Goal: Information Seeking & Learning: Learn about a topic

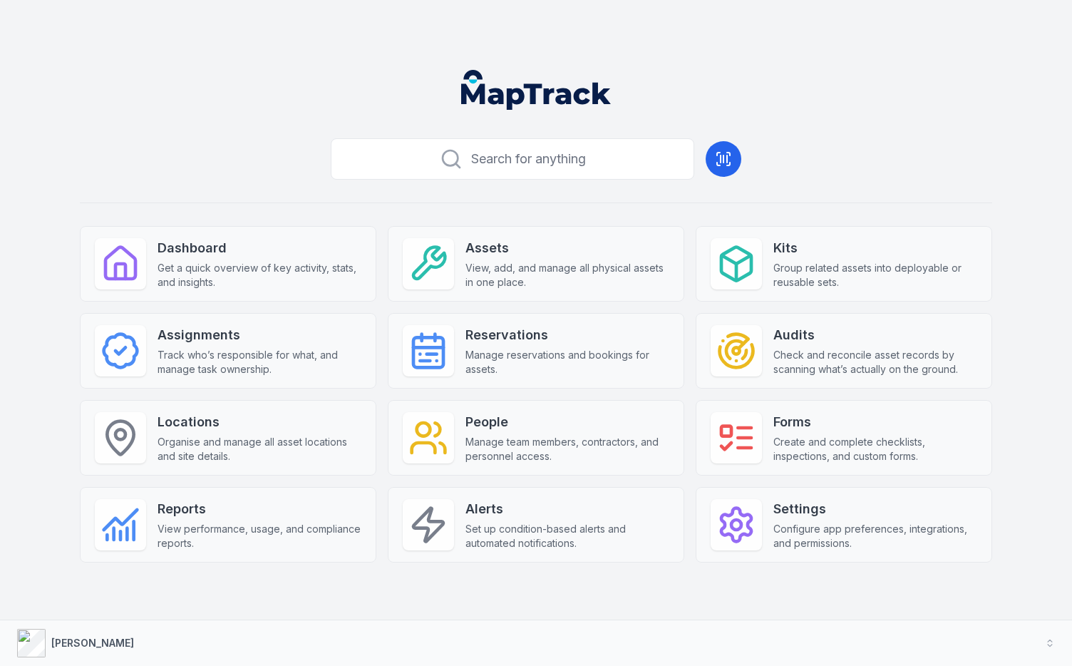
click at [860, 158] on div "Search for anything Dashboard Get a quick overview of key activity, stats, and …" at bounding box center [536, 370] width 912 height 475
drag, startPoint x: 934, startPoint y: 158, endPoint x: 954, endPoint y: 159, distance: 20.0
click at [938, 159] on div "Search for anything Dashboard Get a quick overview of key activity, stats, and …" at bounding box center [536, 370] width 912 height 475
click at [960, 158] on div "Search for anything Dashboard Get a quick overview of key activity, stats, and …" at bounding box center [536, 370] width 912 height 475
click at [957, 157] on div "Search for anything Dashboard Get a quick overview of key activity, stats, and …" at bounding box center [536, 370] width 912 height 475
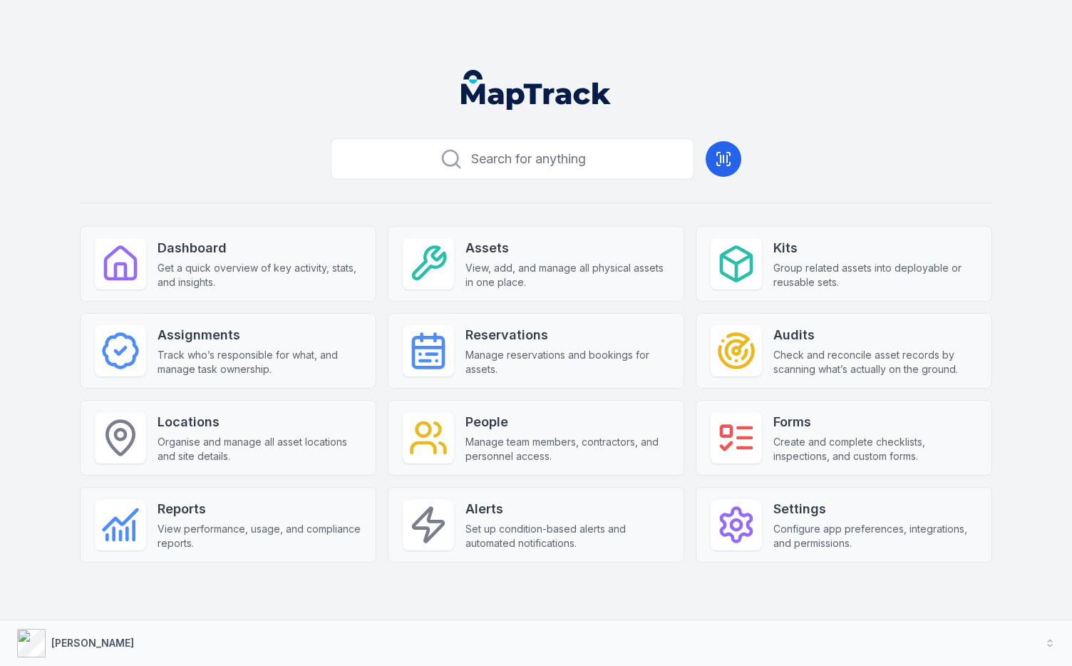
click at [955, 78] on header at bounding box center [536, 95] width 1038 height 74
click at [1009, 359] on main "Search for anything Dashboard Get a quick overview of key activity, stats, and …" at bounding box center [536, 333] width 1038 height 550
click at [1001, 364] on main "Search for anything Dashboard Get a quick overview of key activity, stats, and …" at bounding box center [536, 333] width 1038 height 550
click at [999, 354] on main "Search for anything Dashboard Get a quick overview of key activity, stats, and …" at bounding box center [536, 333] width 1038 height 550
click at [1024, 247] on main "Search for anything Dashboard Get a quick overview of key activity, stats, and …" at bounding box center [536, 333] width 1038 height 550
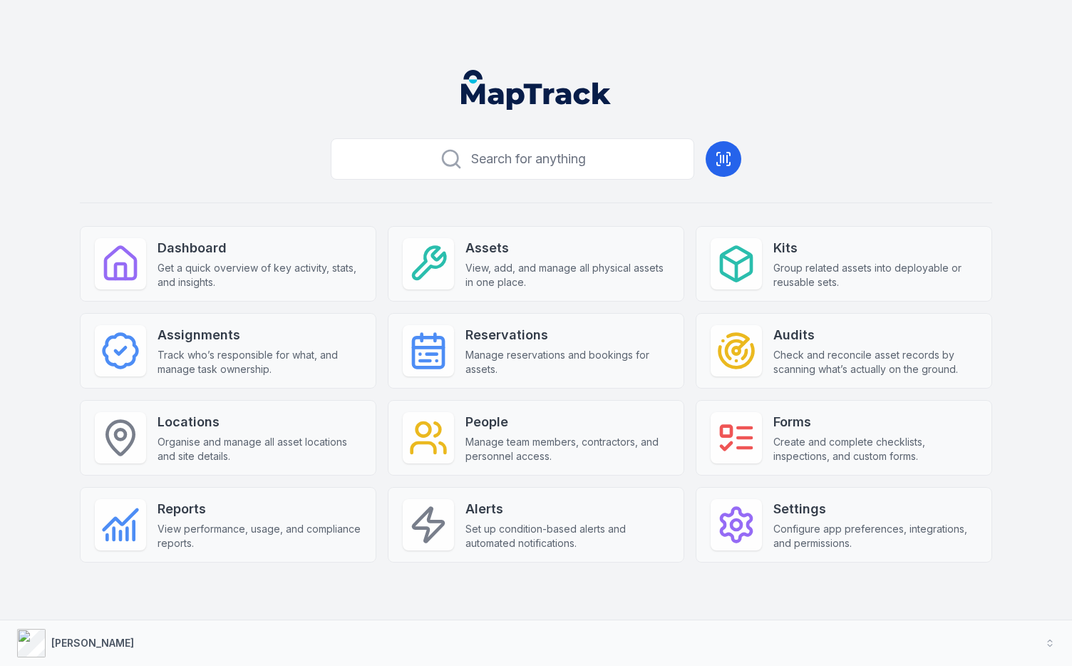
click at [1029, 258] on main "Search for anything Dashboard Get a quick overview of key activity, stats, and …" at bounding box center [536, 333] width 1038 height 550
click at [1029, 196] on main "Search for anything Dashboard Get a quick overview of key activity, stats, and …" at bounding box center [536, 333] width 1038 height 550
click at [920, 155] on div "Search for anything Dashboard Get a quick overview of key activity, stats, and …" at bounding box center [536, 370] width 912 height 475
click at [1032, 462] on main "Search for anything Dashboard Get a quick overview of key activity, stats, and …" at bounding box center [536, 333] width 1038 height 550
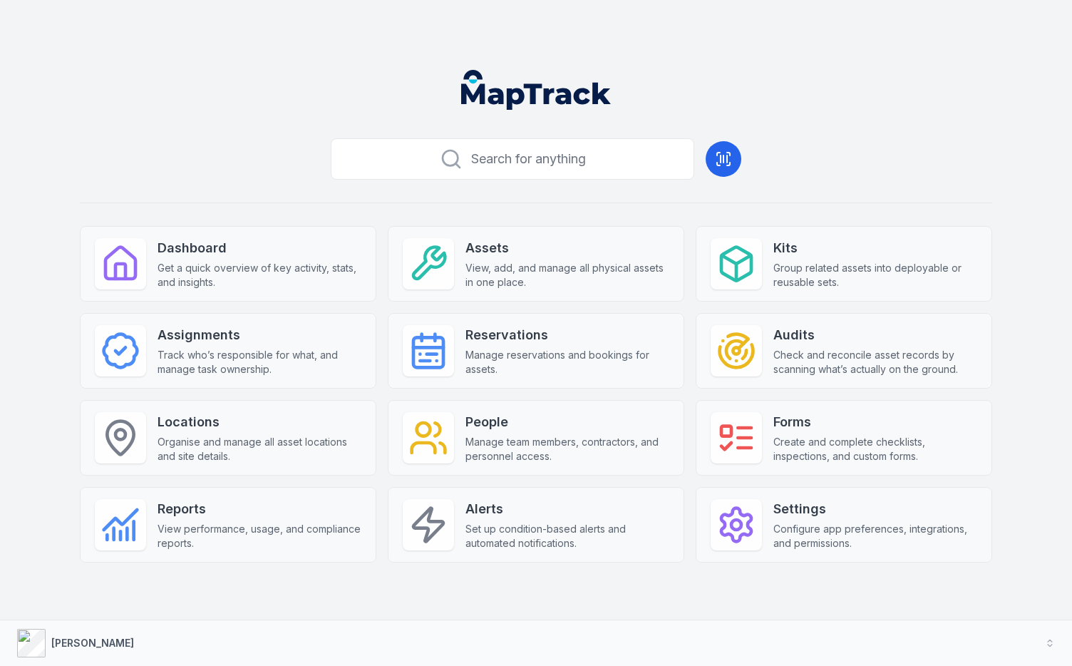
click at [1031, 447] on main "Search for anything Dashboard Get a quick overview of key activity, stats, and …" at bounding box center [536, 333] width 1038 height 550
click at [1016, 522] on main "Search for anything Dashboard Get a quick overview of key activity, stats, and …" at bounding box center [536, 333] width 1038 height 550
click at [785, 601] on div "Search for anything Dashboard Get a quick overview of key activity, stats, and …" at bounding box center [536, 370] width 912 height 475
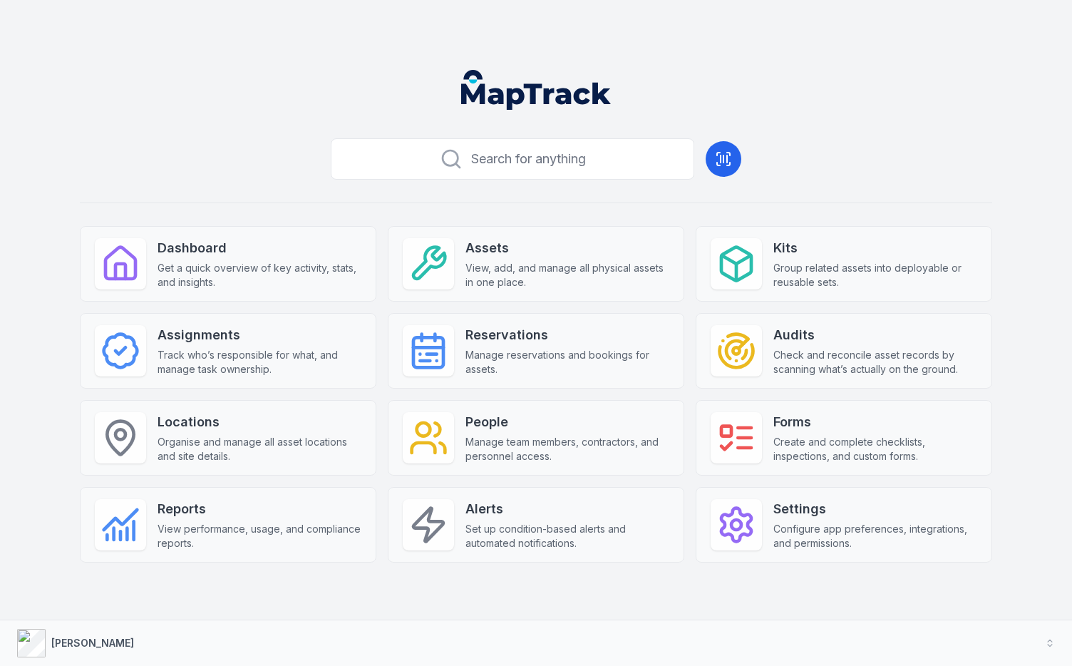
click at [747, 583] on div "Search for anything Dashboard Get a quick overview of key activity, stats, and …" at bounding box center [536, 370] width 912 height 475
click at [735, 587] on div "Search for anything Dashboard Get a quick overview of key activity, stats, and …" at bounding box center [536, 370] width 912 height 475
click at [996, 581] on main "Search for anything Dashboard Get a quick overview of key activity, stats, and …" at bounding box center [536, 333] width 1038 height 550
click at [1036, 360] on main "Search for anything Dashboard Get a quick overview of key activity, stats, and …" at bounding box center [536, 333] width 1038 height 550
click at [803, 40] on div "Search for anything Dashboard Get a quick overview of key activity, stats, and …" at bounding box center [536, 333] width 1072 height 666
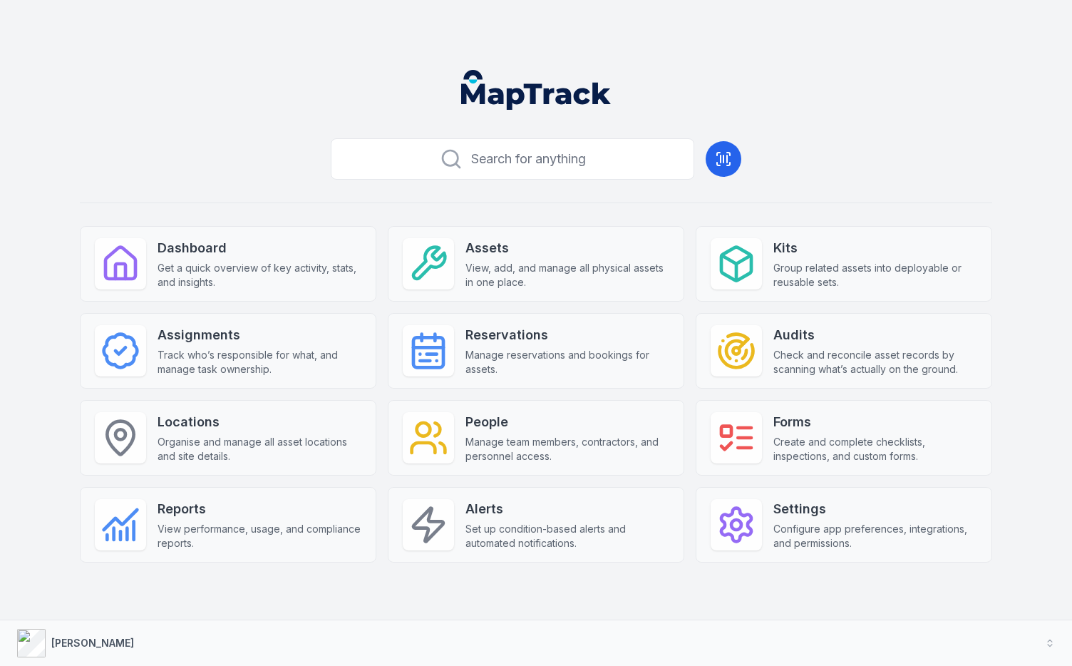
click at [744, 83] on header at bounding box center [536, 95] width 1038 height 74
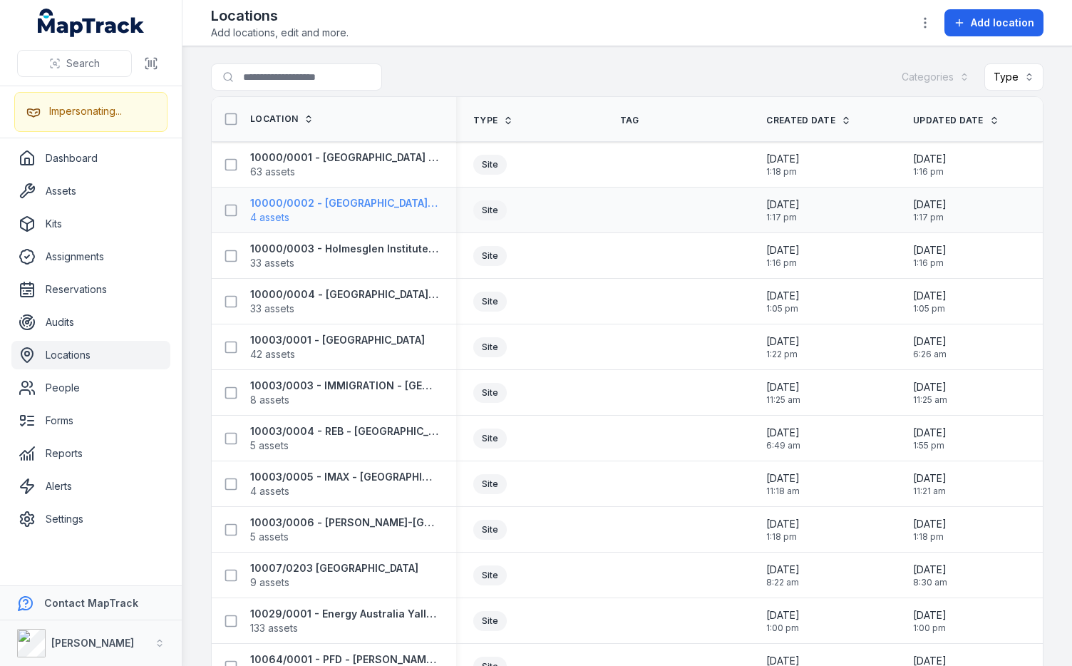
click at [331, 200] on strong "10000/0002 - Holmesglen Institute - Drummond Street" at bounding box center [344, 203] width 189 height 14
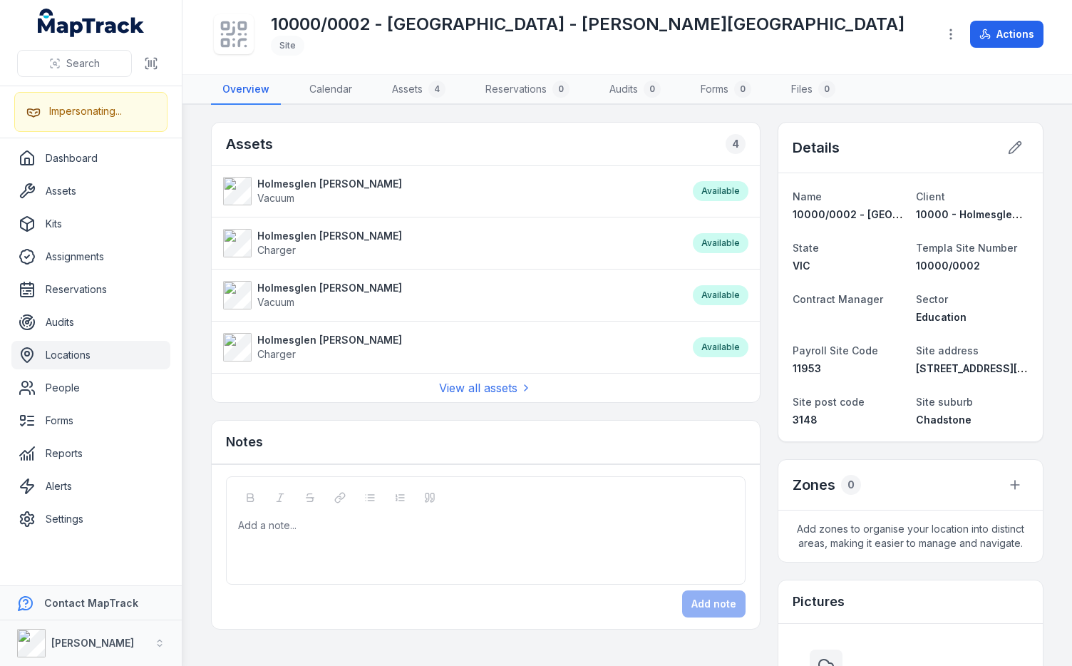
click at [878, 25] on div "10000/0002 - Holmesglen Institute - Drummond Street Site" at bounding box center [568, 34] width 715 height 46
click at [517, 142] on div "Assets 4" at bounding box center [486, 144] width 548 height 43
click at [758, 193] on div "Assets 4 Holmesglen Drummond Vacuum Available Holmesglen Drummond Charger Avail…" at bounding box center [627, 570] width 833 height 897
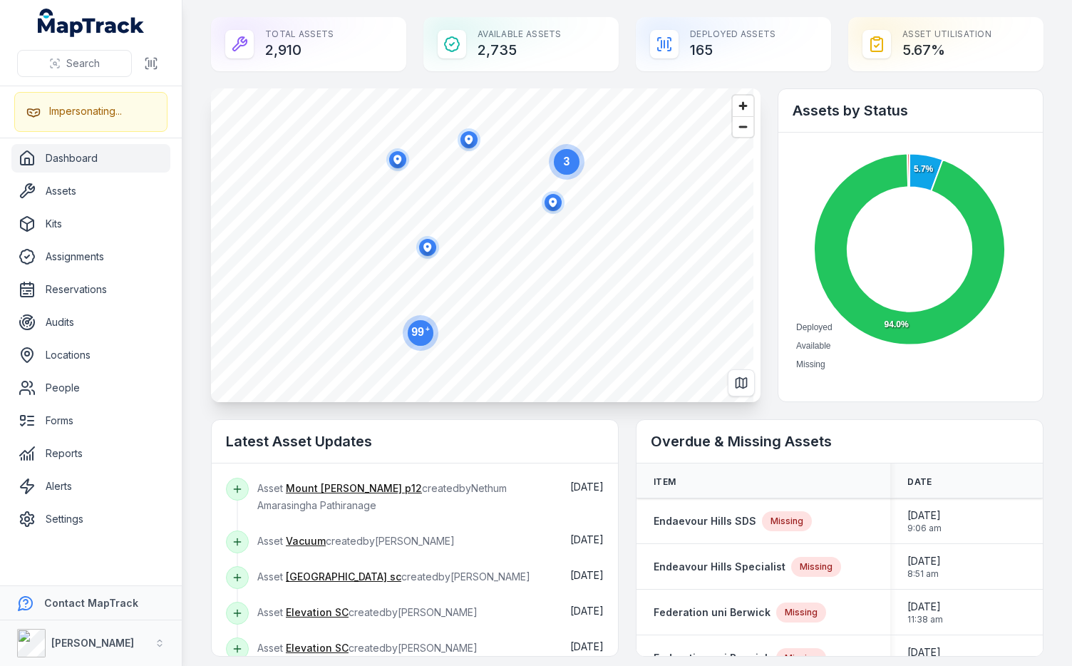
click at [418, 341] on circle at bounding box center [421, 333] width 26 height 26
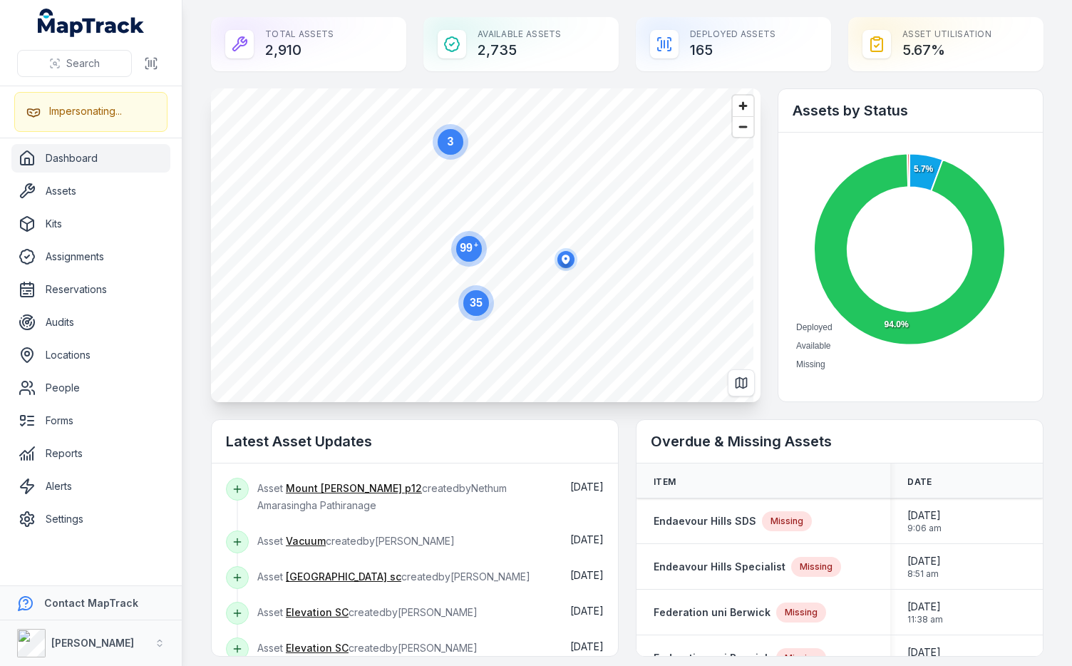
click at [468, 242] on text "99 +" at bounding box center [469, 247] width 19 height 13
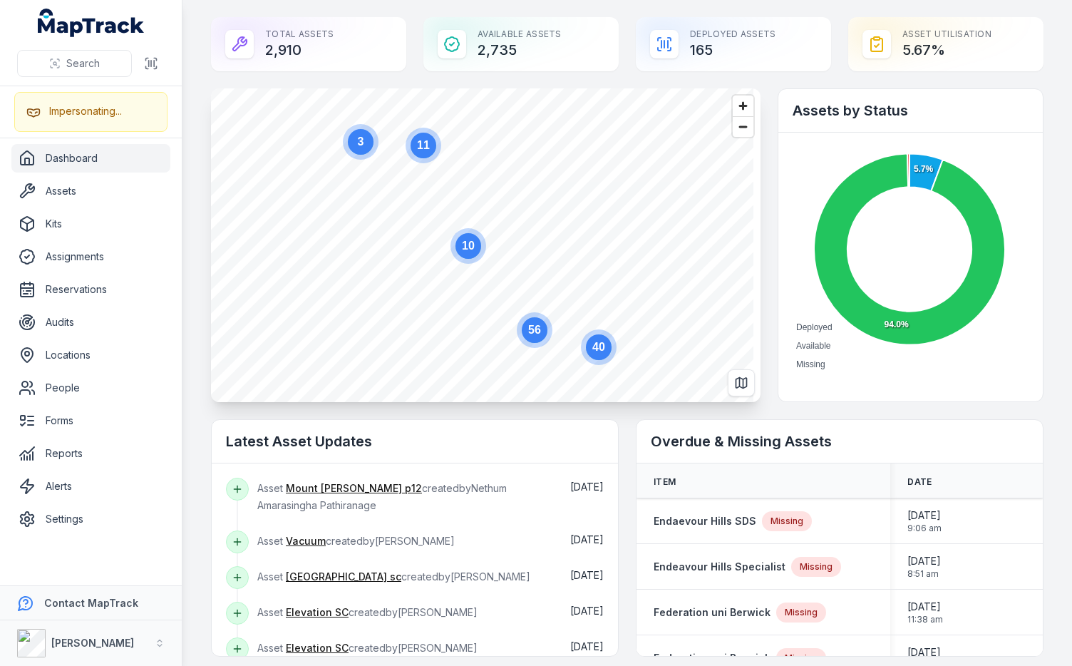
click at [540, 332] on text "56" at bounding box center [534, 330] width 13 height 12
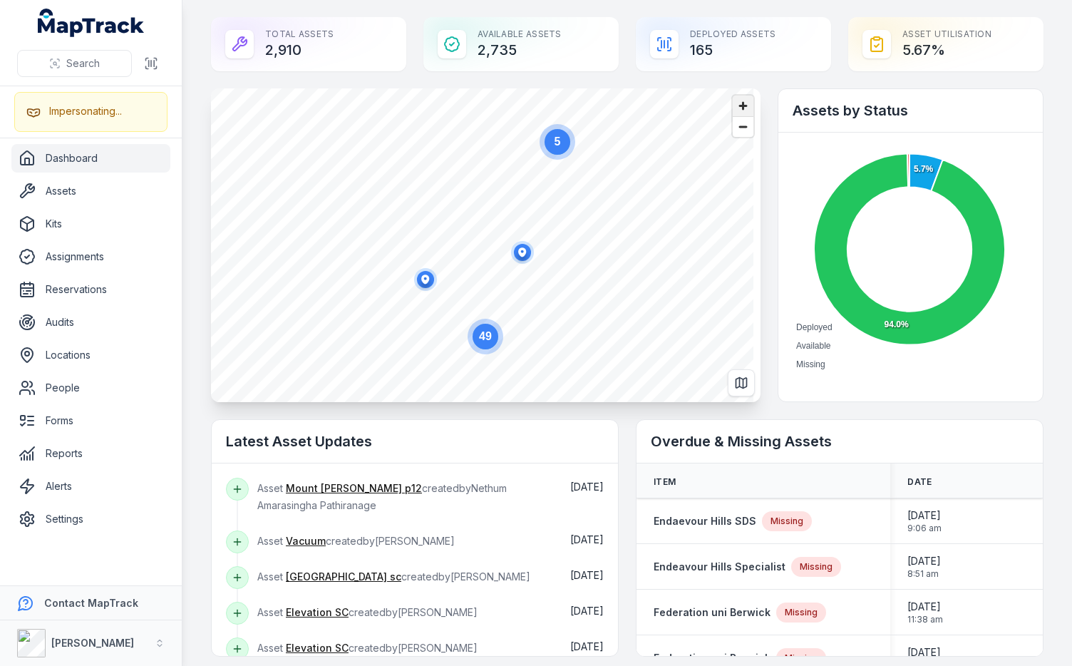
click at [733, 105] on span "Zoom in" at bounding box center [743, 106] width 21 height 21
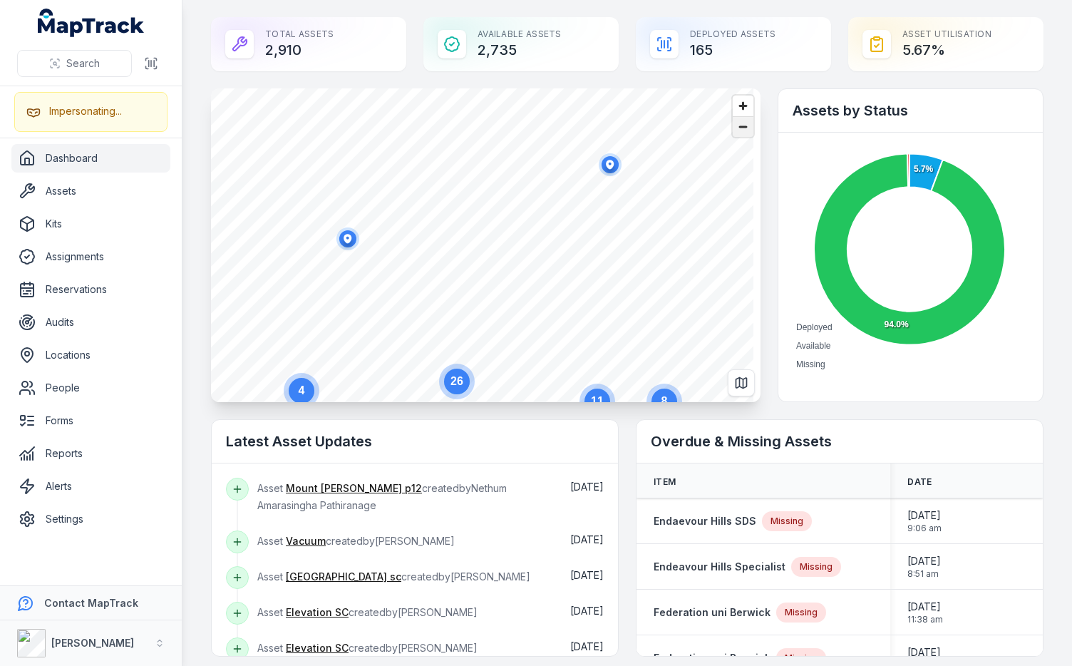
click at [739, 127] on span "Zoom out" at bounding box center [743, 127] width 21 height 20
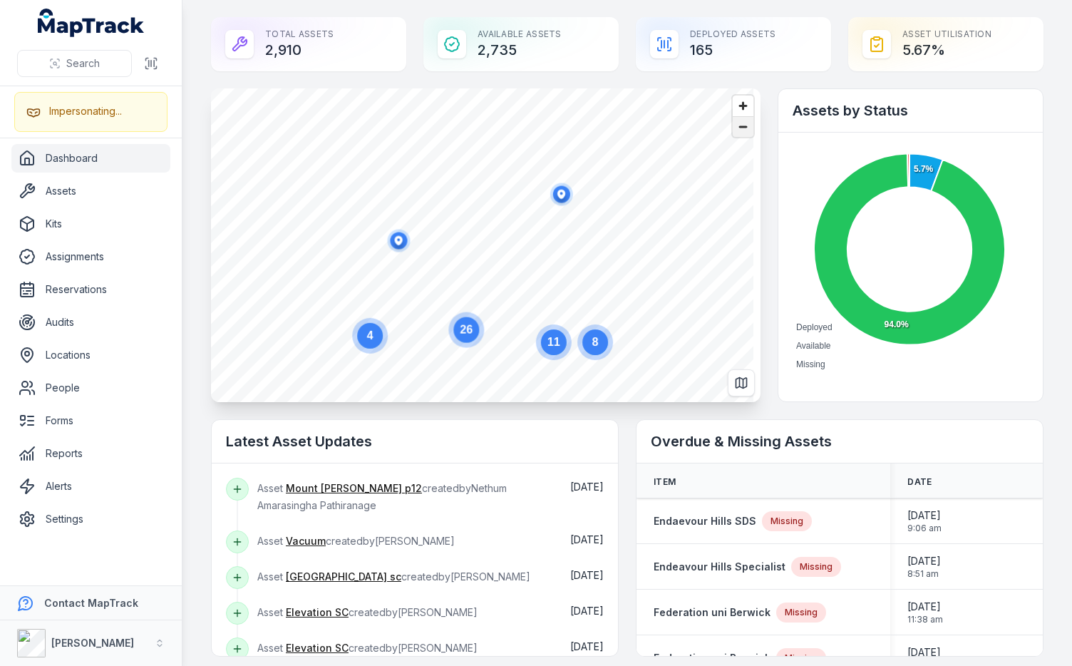
click at [739, 127] on span "Zoom out" at bounding box center [743, 127] width 21 height 20
click at [733, 125] on span "Zoom out" at bounding box center [743, 127] width 21 height 20
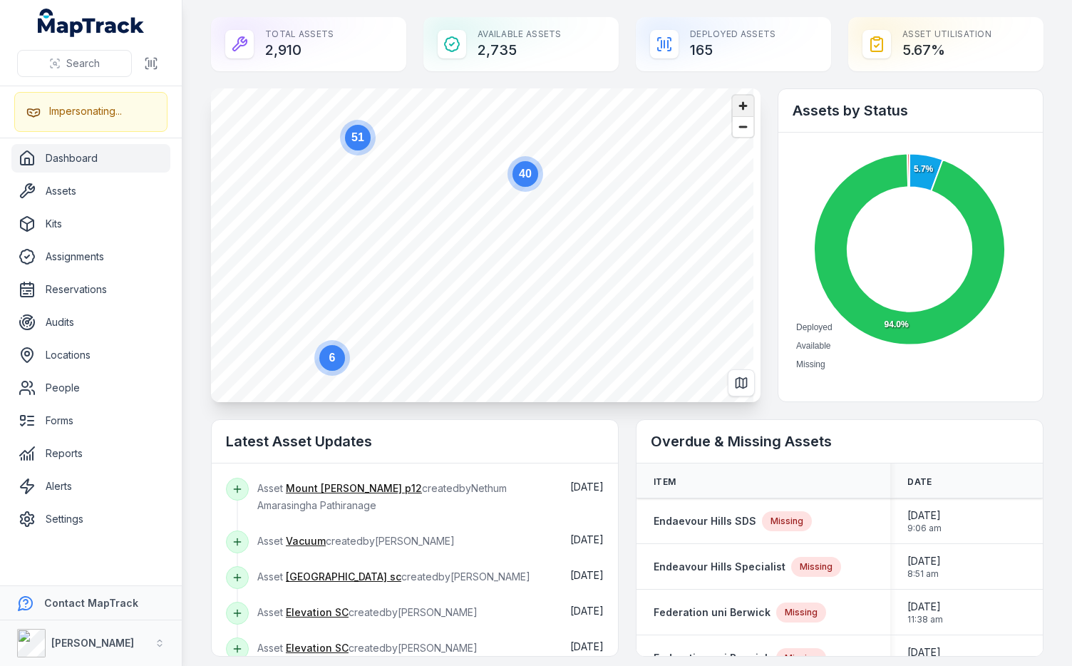
click at [740, 110] on span "Zoom in" at bounding box center [743, 106] width 21 height 21
click at [733, 106] on span "Zoom in" at bounding box center [743, 106] width 21 height 21
click at [733, 125] on span "Zoom out" at bounding box center [743, 127] width 21 height 20
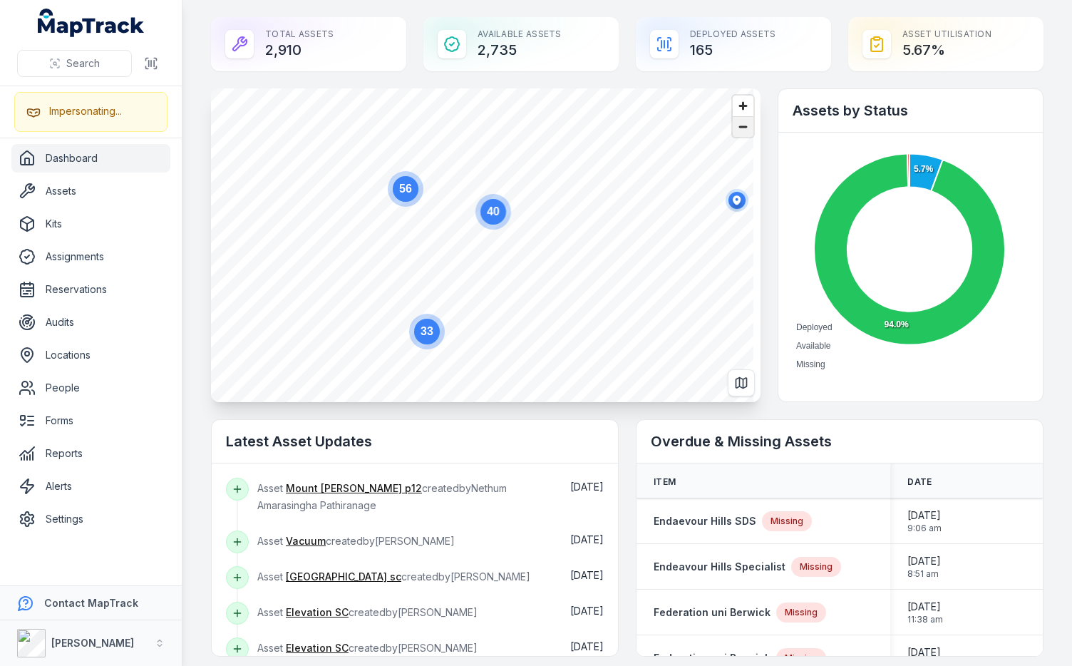
click at [734, 128] on span "Zoom out" at bounding box center [743, 127] width 21 height 20
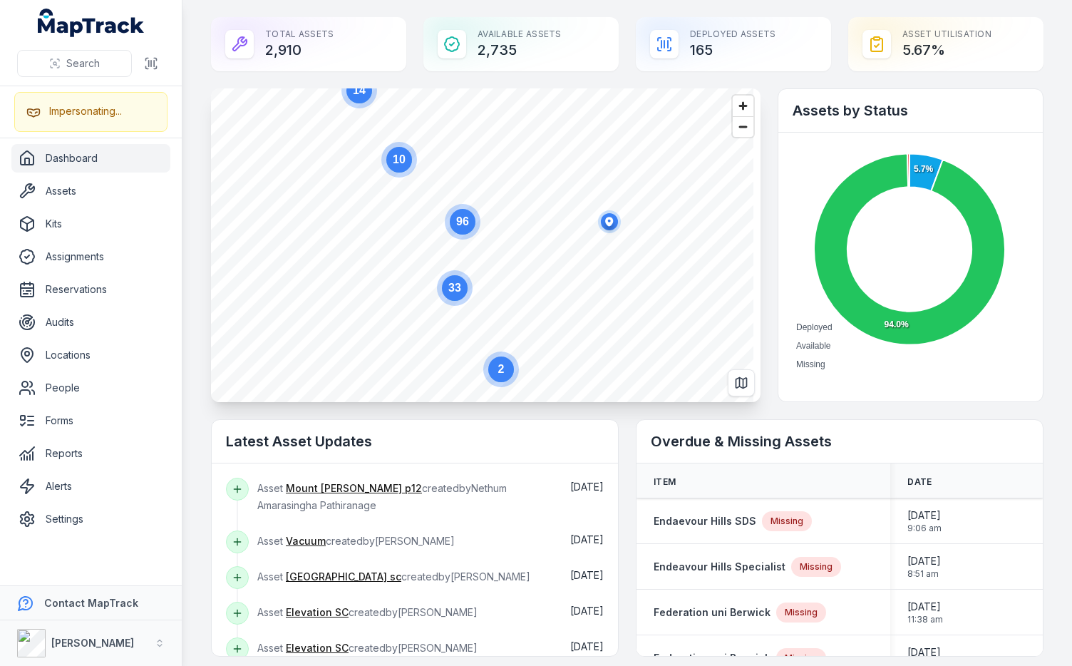
click at [742, 49] on div "Deployed Assets 165" at bounding box center [733, 44] width 195 height 54
click at [411, 38] on div "Total Assets 2,910 Available Assets 2,735 Deployed Assets 165 Asset utilisation…" at bounding box center [627, 44] width 833 height 54
click at [409, 41] on div "Total Assets 2,910 Available Assets 2,735 Deployed Assets 165 Asset utilisation…" at bounding box center [627, 44] width 833 height 54
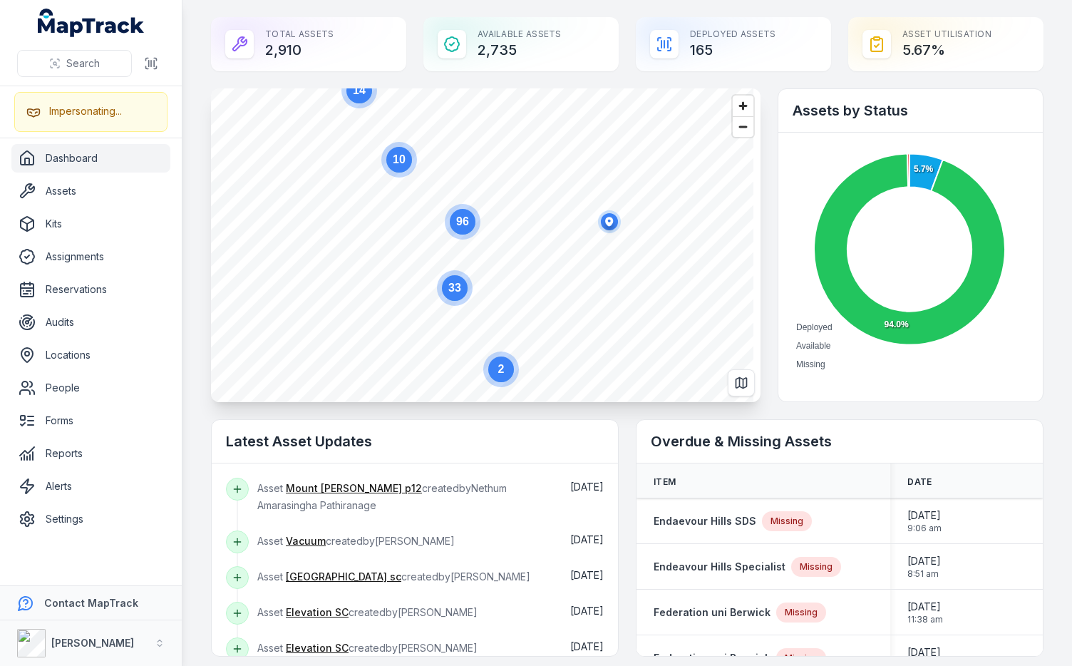
click at [409, 41] on div "Total Assets 2,910 Available Assets 2,735 Deployed Assets 165 Asset utilisation…" at bounding box center [627, 44] width 833 height 54
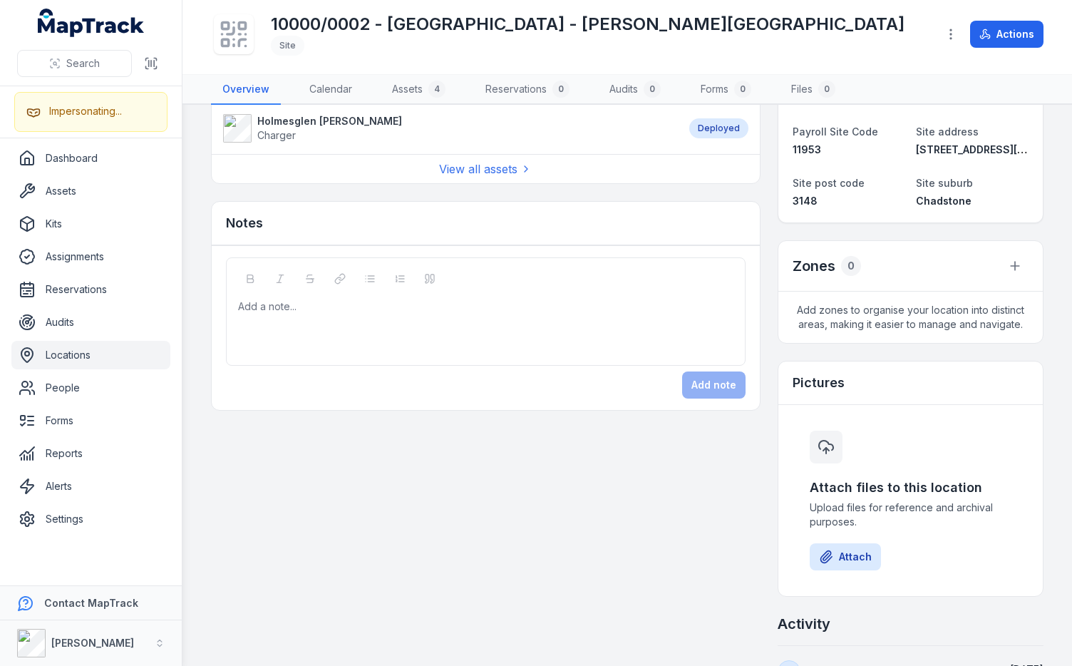
scroll to position [423, 0]
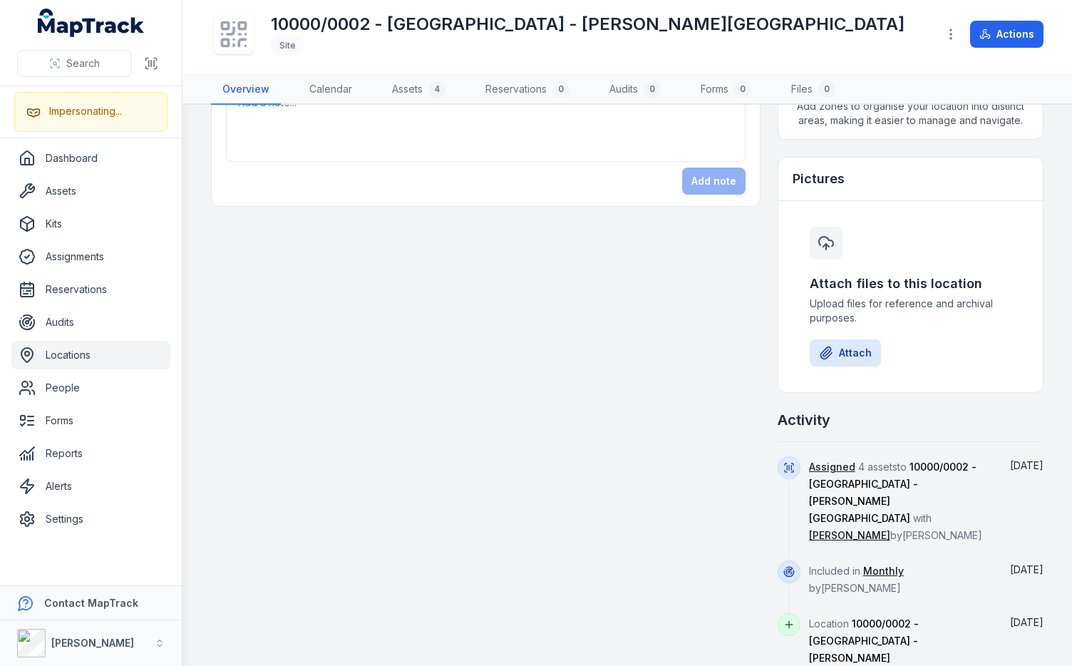
click at [712, 343] on div "Assets 4 Holmesglen Drummond Vacuum Deployed Holmesglen Drummond Vacuum Deploye…" at bounding box center [627, 199] width 833 height 1001
click at [714, 341] on div "Assets 4 Holmesglen Drummond Vacuum Deployed Holmesglen Drummond Vacuum Deploye…" at bounding box center [627, 199] width 833 height 1001
click at [685, 455] on div "Assets 4 Holmesglen Drummond Vacuum Deployed Holmesglen Drummond Vacuum Deploye…" at bounding box center [627, 199] width 833 height 1001
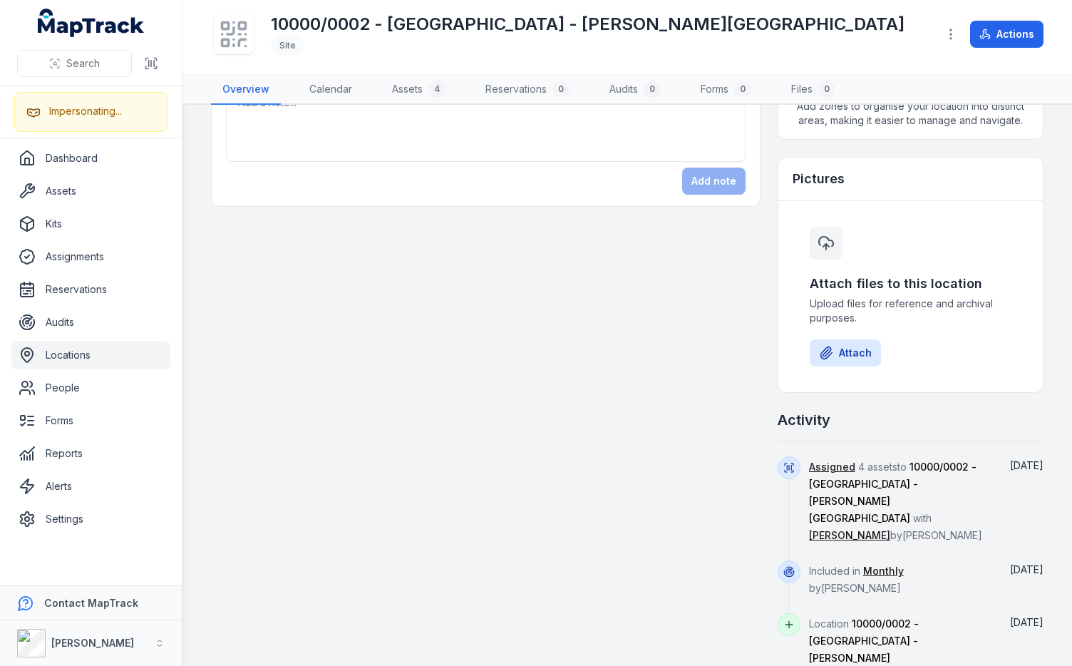
click at [687, 453] on div "Assets 4 Holmesglen Drummond Vacuum Deployed Holmesglen Drummond Vacuum Deploye…" at bounding box center [627, 199] width 833 height 1001
click at [847, 503] on span "Assigned 4 assets to 10000/0002 - Holmesglen Institute - Drummond Street with S…" at bounding box center [895, 500] width 173 height 81
click at [759, 455] on div "Assets 4 Holmesglen Drummond Vacuum Deployed Holmesglen Drummond Vacuum Deploye…" at bounding box center [627, 199] width 833 height 1001
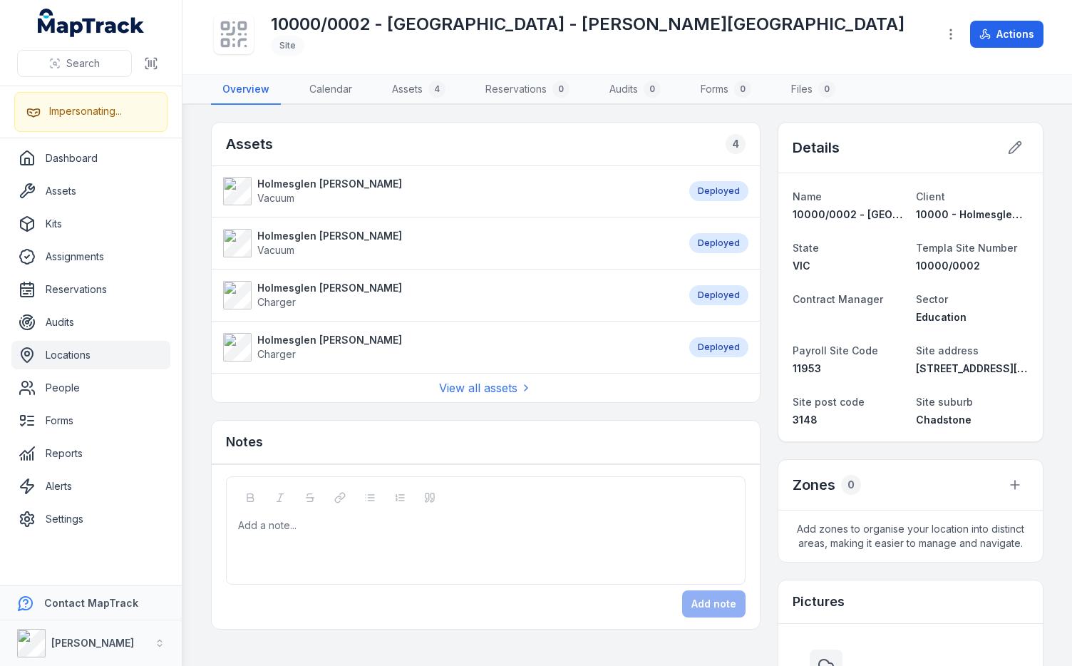
click at [757, 370] on div "Assets 4 Holmesglen Drummond Vacuum Deployed Holmesglen Drummond Vacuum Deploye…" at bounding box center [627, 622] width 833 height 1001
click at [703, 136] on div "Assets 4" at bounding box center [486, 144] width 548 height 43
click at [719, 187] on div "Deployed" at bounding box center [718, 191] width 59 height 20
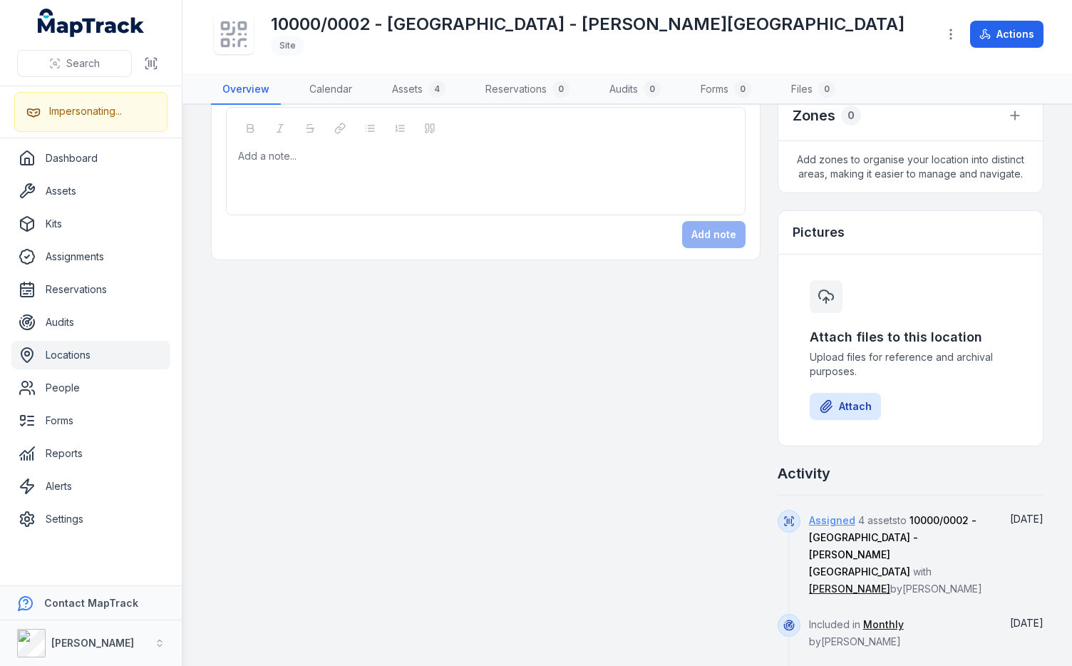
click at [818, 521] on link "Assigned" at bounding box center [832, 520] width 46 height 14
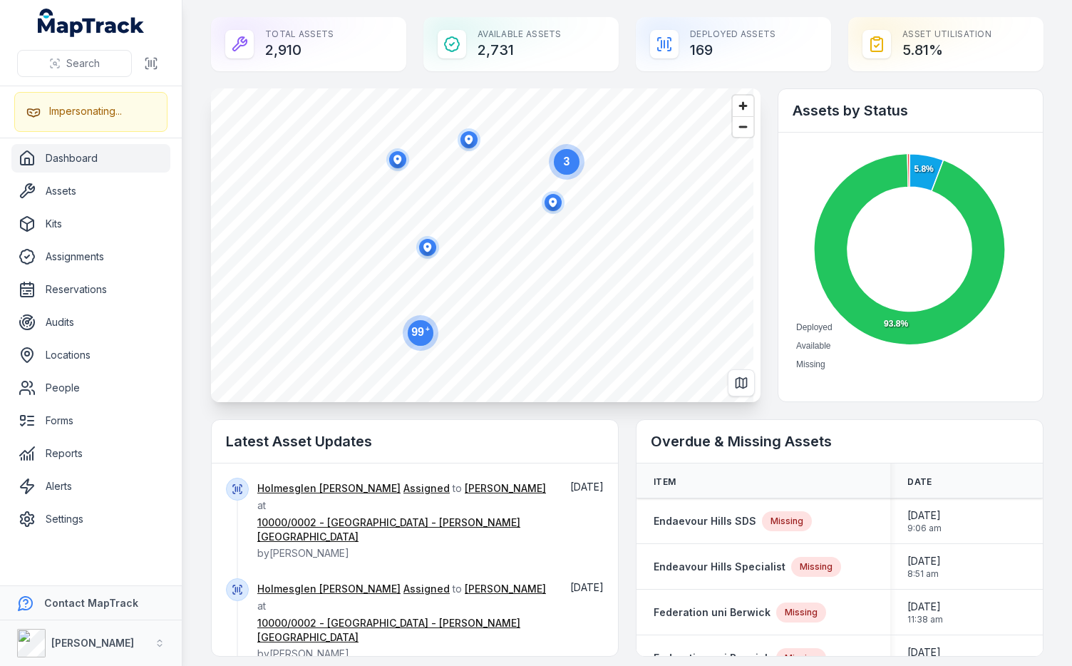
click at [421, 333] on text "99 +" at bounding box center [420, 331] width 19 height 13
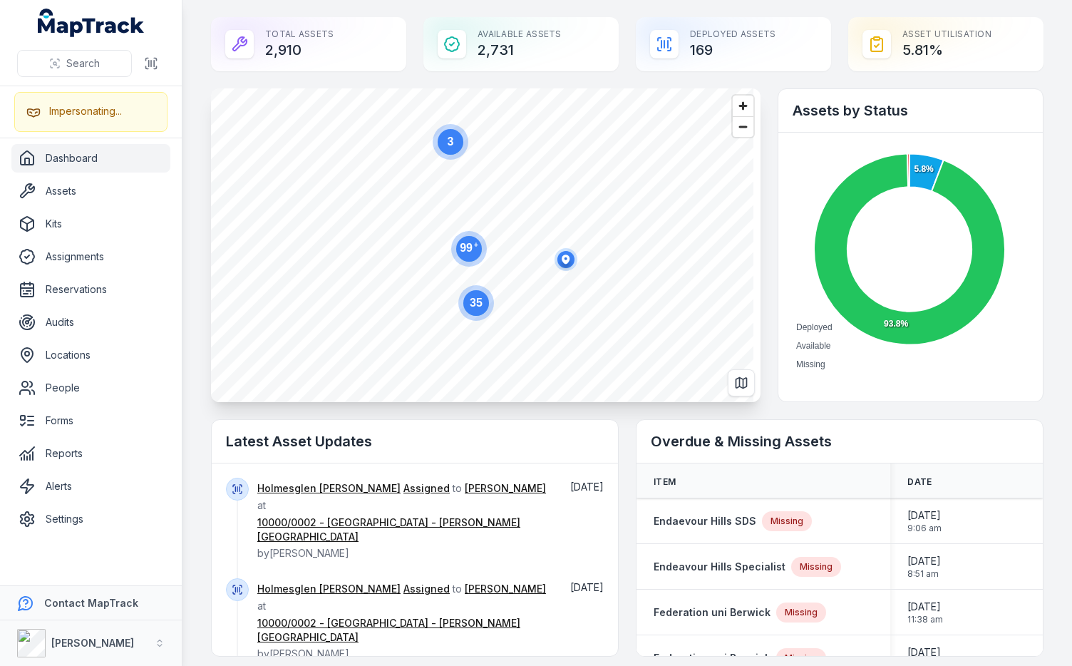
click at [468, 249] on text "99 +" at bounding box center [469, 247] width 19 height 13
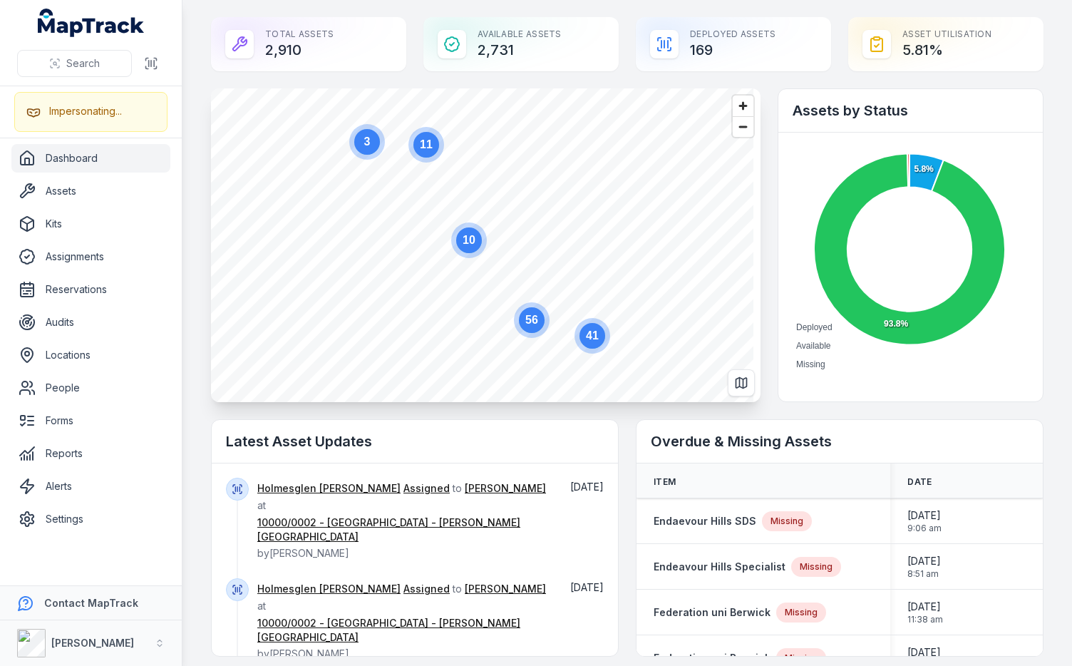
click at [591, 338] on text "41" at bounding box center [592, 335] width 13 height 12
click at [534, 348] on icon "button" at bounding box center [533, 345] width 8 height 9
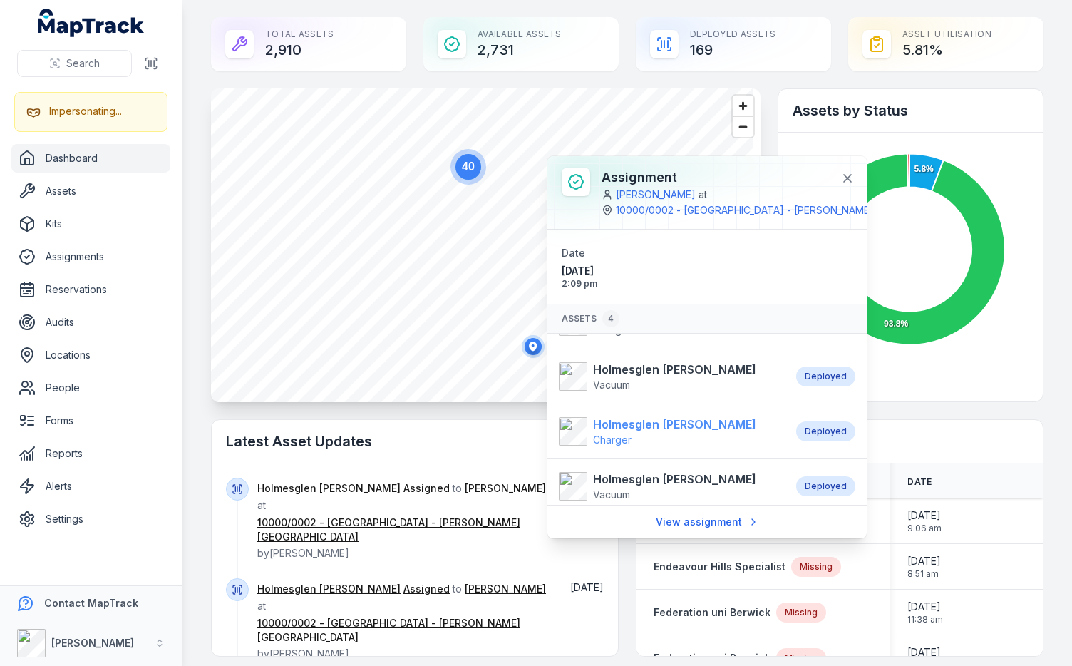
scroll to position [0, 7]
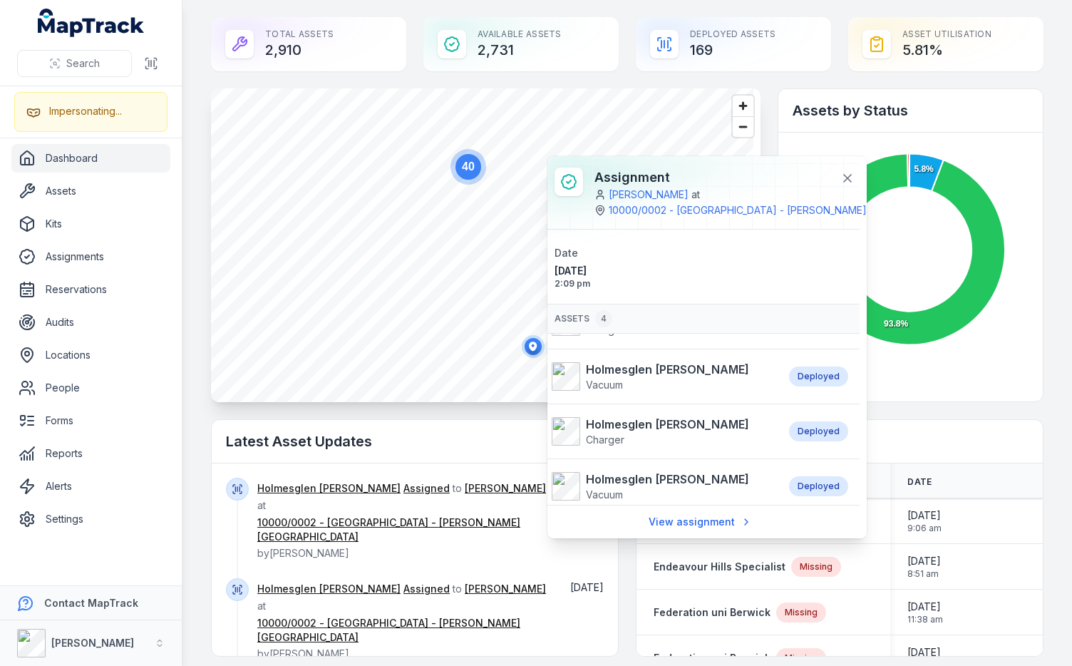
click at [409, 41] on div "Total Assets 2,910 Available Assets 2,731 Deployed Assets 169 Asset utilisation…" at bounding box center [627, 44] width 833 height 54
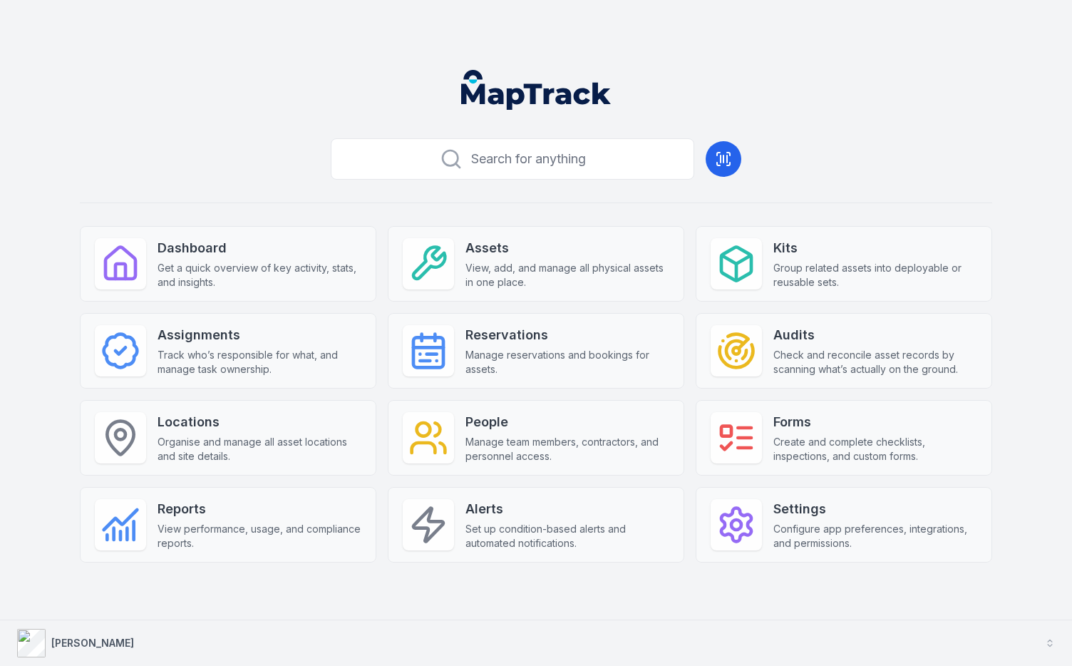
click at [161, 647] on button "[PERSON_NAME]" at bounding box center [536, 643] width 1072 height 46
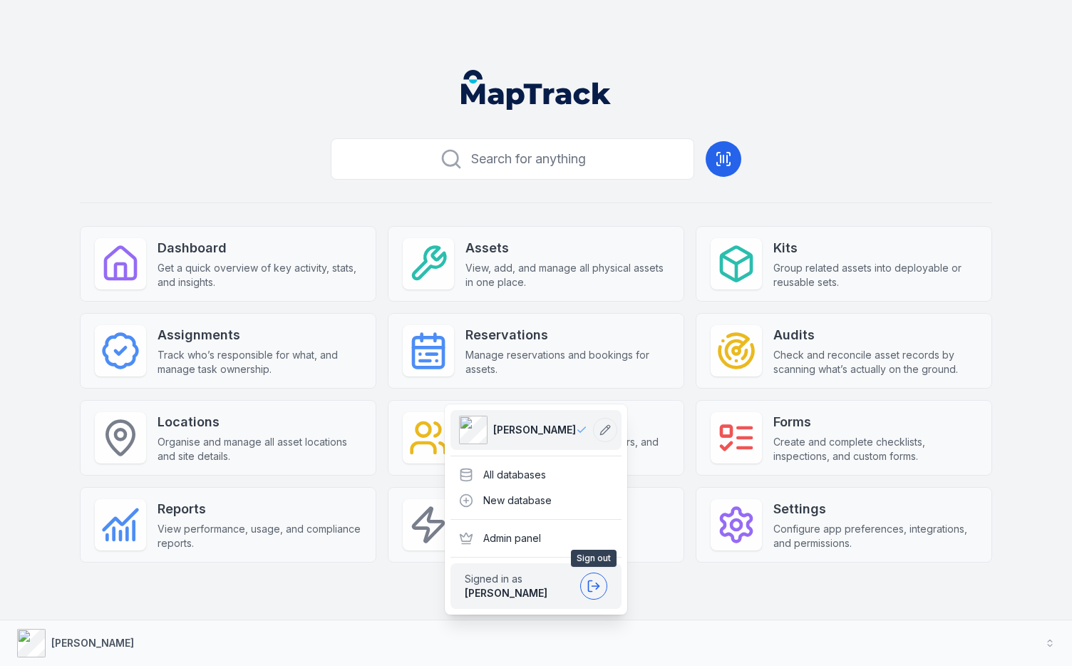
click at [601, 581] on button at bounding box center [593, 585] width 27 height 27
